Goal: Consume media (video, audio): Consume media (video, audio)

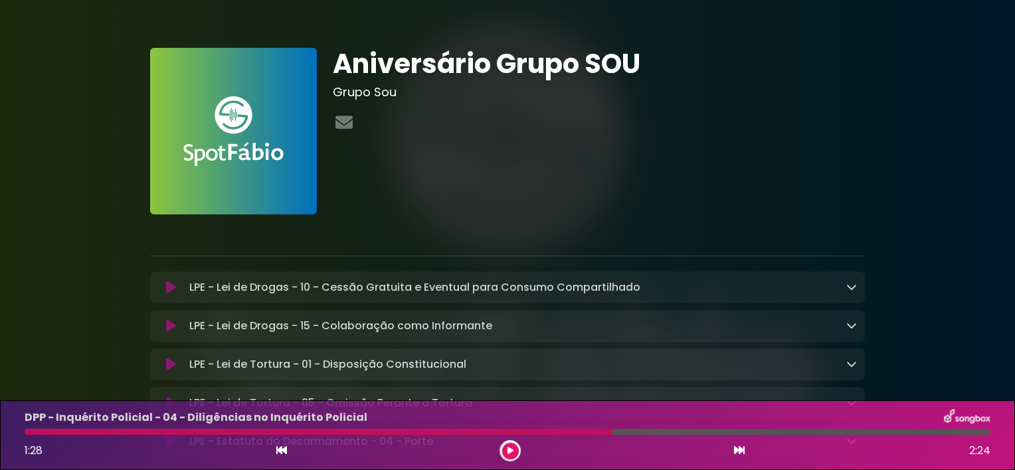
scroll to position [294, 0]
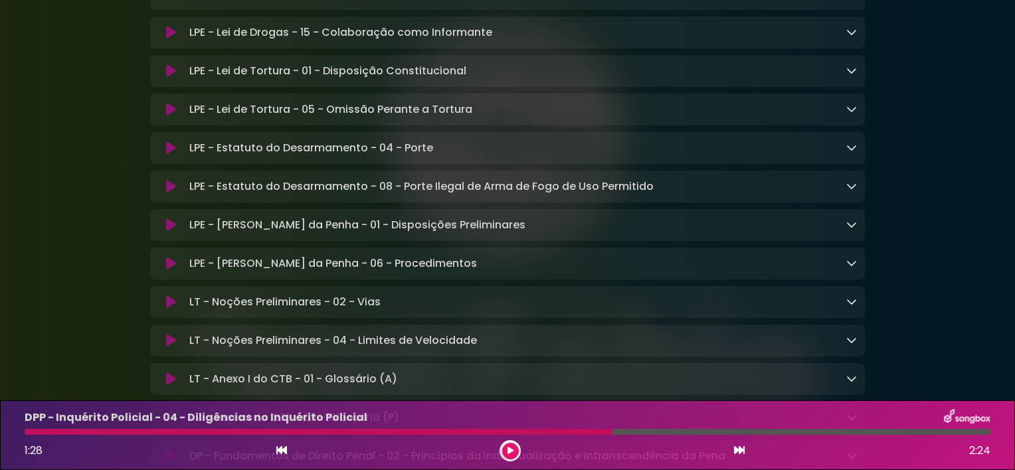
click at [512, 449] on icon at bounding box center [511, 451] width 6 height 8
drag, startPoint x: 512, startPoint y: 449, endPoint x: 496, endPoint y: 504, distance: 57.4
click at [496, 470] on html "× Aniversário Grupo SOU Grupo Sou" at bounding box center [507, 235] width 1015 height 470
click at [508, 448] on icon at bounding box center [511, 451] width 6 height 8
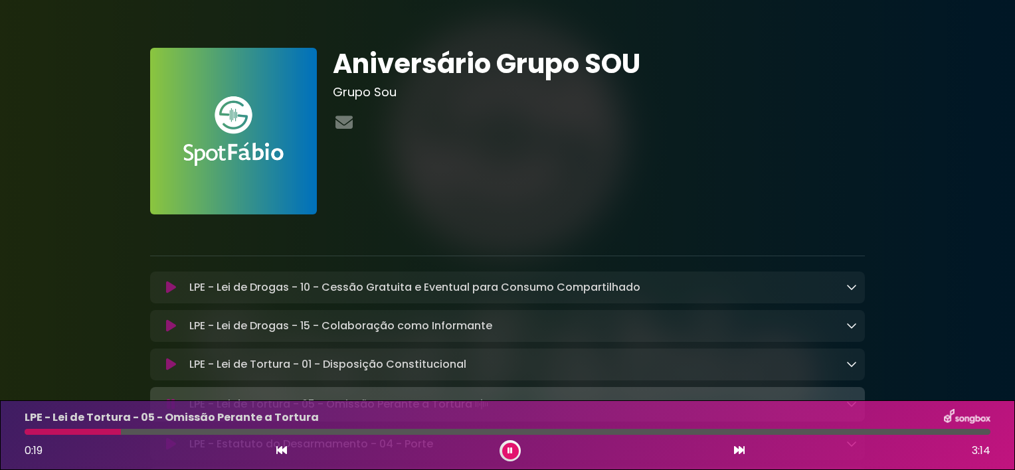
click at [505, 445] on button at bounding box center [510, 451] width 17 height 17
